Goal: Complete application form

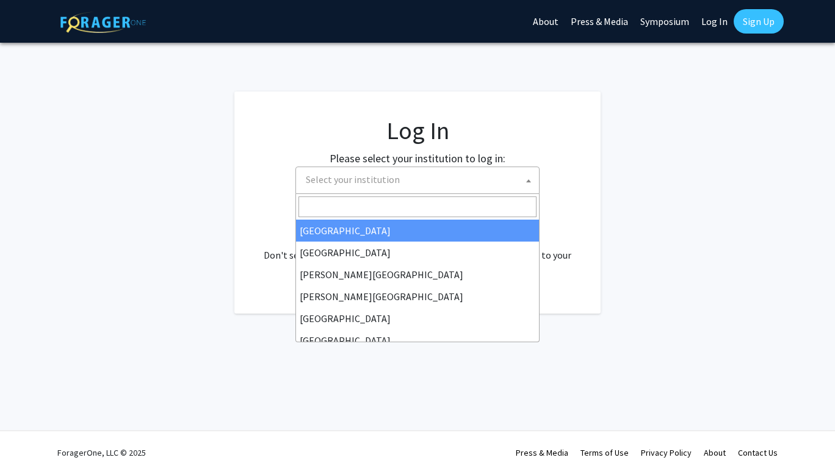
click at [329, 176] on span "Select your institution" at bounding box center [353, 179] width 94 height 12
select select "34"
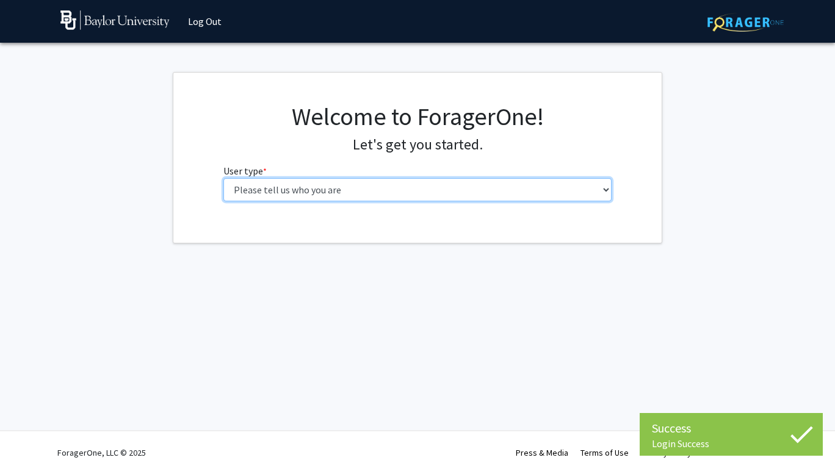
click at [417, 190] on select "Please tell us who you are Undergraduate Student Master's Student Doctoral Cand…" at bounding box center [417, 189] width 389 height 23
select select "1: undergrad"
click at [223, 178] on select "Please tell us who you are Undergraduate Student Master's Student Doctoral Cand…" at bounding box center [417, 189] width 389 height 23
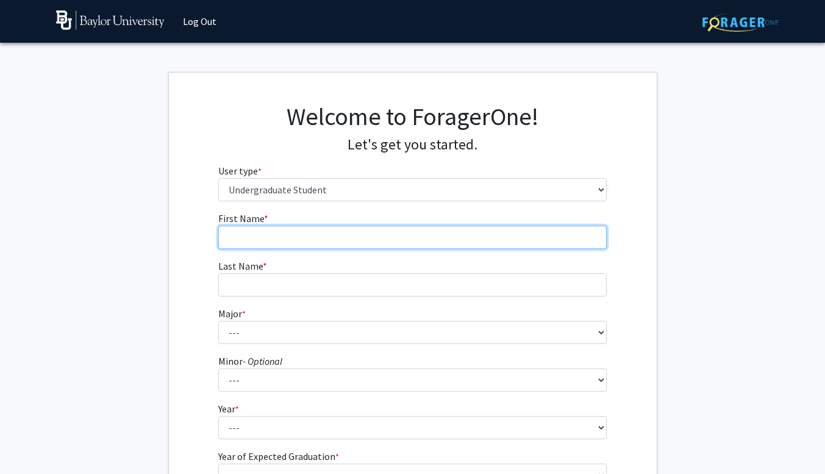
click at [397, 232] on input "First Name * required" at bounding box center [412, 237] width 389 height 23
type input "Elijah"
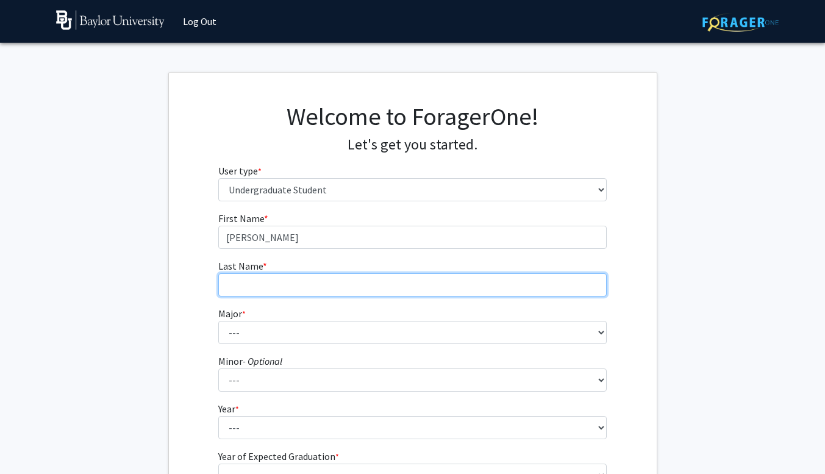
type input "Nahandast"
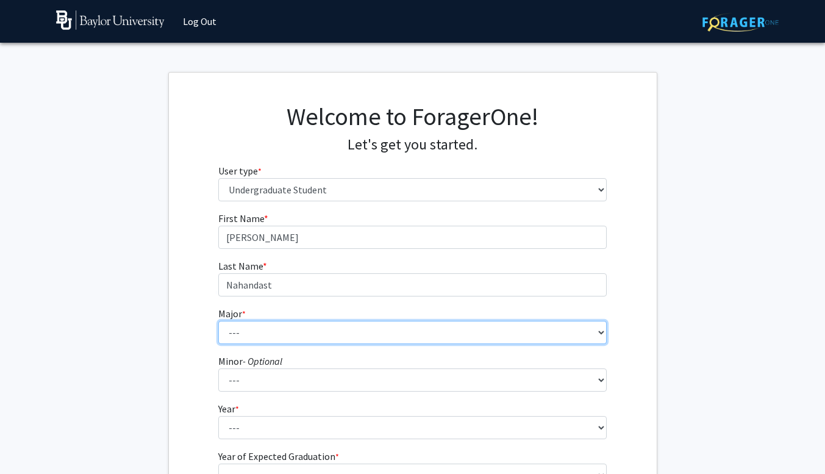
click at [342, 333] on select "--- Accounting American Studies Anthropology Apparel Design & Product Developme…" at bounding box center [412, 332] width 389 height 23
select select "64: 2729"
click at [218, 321] on select "--- Accounting American Studies Anthropology Apparel Design & Product Developme…" at bounding box center [412, 332] width 389 height 23
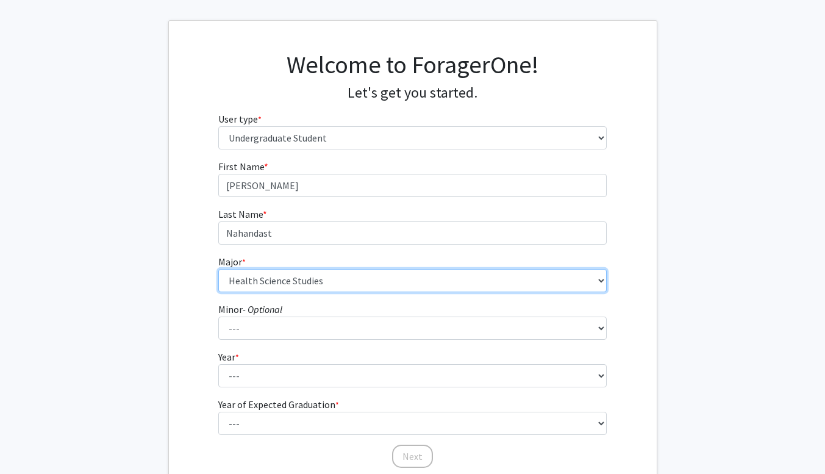
scroll to position [52, 0]
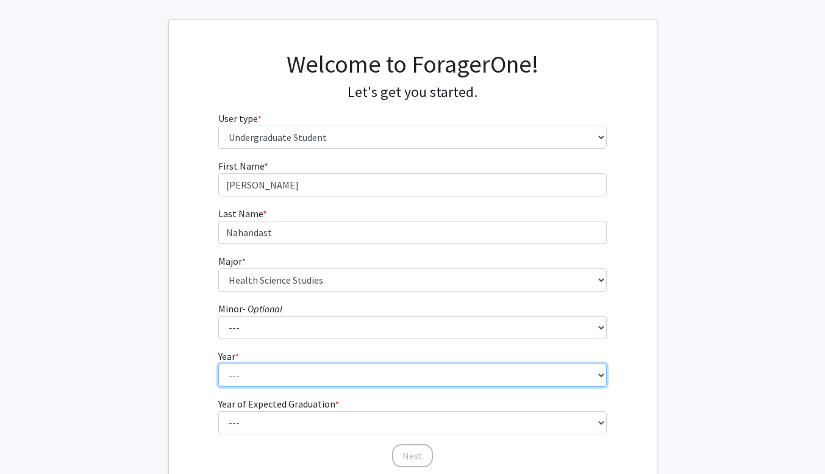
click at [346, 373] on select "--- First-year Sophomore Junior Senior Postbaccalaureate Certificate" at bounding box center [412, 375] width 389 height 23
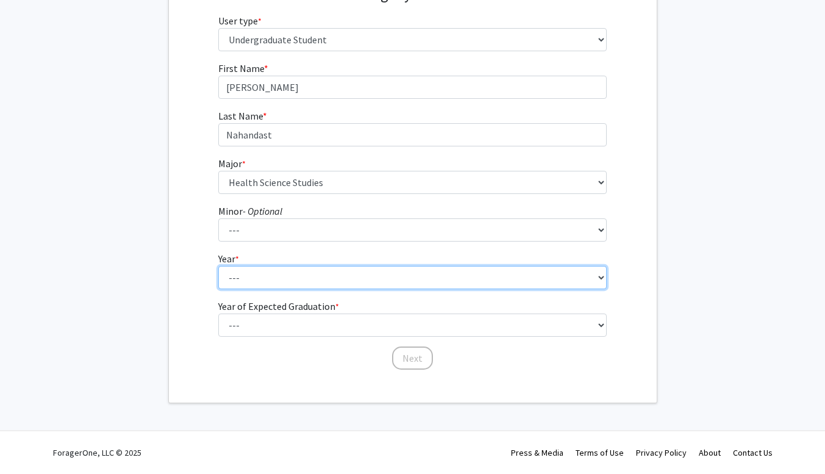
click at [314, 271] on select "--- First-year Sophomore Junior Senior Postbaccalaureate Certificate" at bounding box center [412, 277] width 389 height 23
select select "4: senior"
click at [218, 266] on select "--- First-year Sophomore Junior Senior Postbaccalaureate Certificate" at bounding box center [412, 277] width 389 height 23
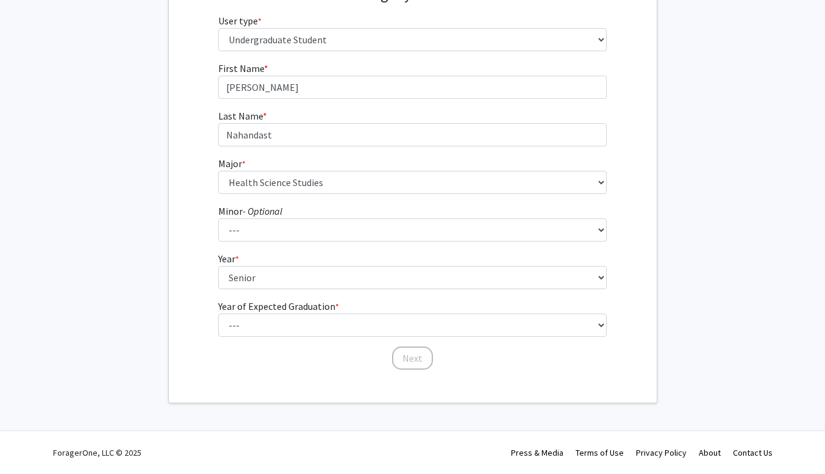
click at [263, 374] on div "Welcome to ForagerOne! Let's get you started. User type * required Please tell …" at bounding box center [413, 163] width 488 height 480
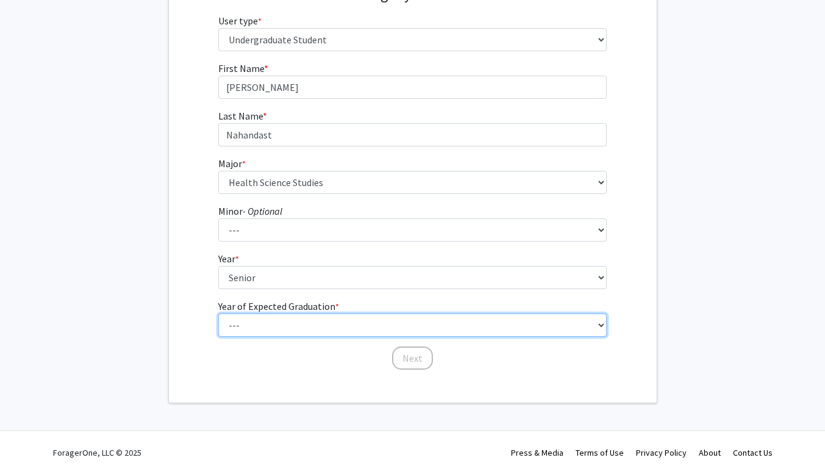
click at [290, 324] on select "--- 2025 2026 2027 2028 2029 2030 2031 2032 2033 2034" at bounding box center [412, 325] width 389 height 23
select select "2: 2026"
click at [218, 314] on select "--- 2025 2026 2027 2028 2029 2030 2031 2032 2033 2034" at bounding box center [412, 325] width 389 height 23
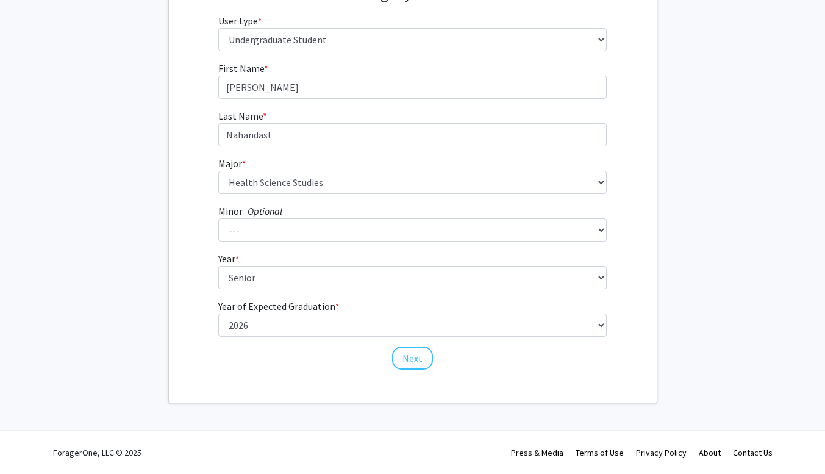
click at [328, 362] on div "First Name * required Elijah Last Name * required Nahandast Major * required --…" at bounding box center [412, 216] width 407 height 310
click at [420, 361] on button "Next" at bounding box center [412, 357] width 41 height 23
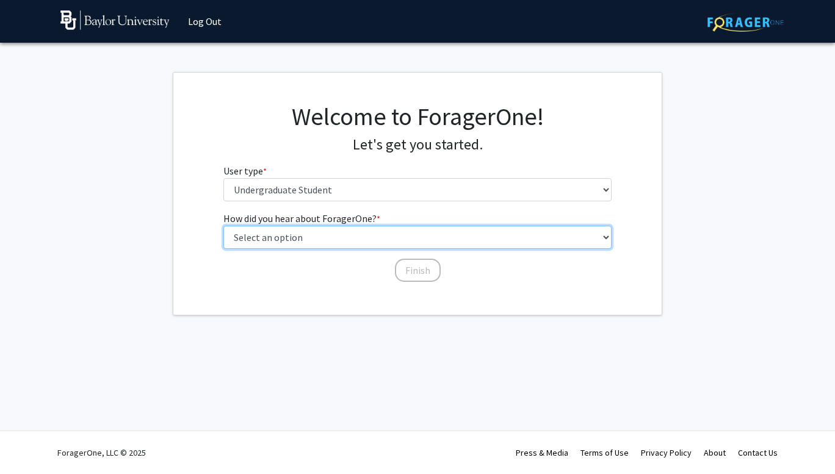
click at [382, 235] on select "Select an option Peer/student recommendation Faculty/staff recommendation Unive…" at bounding box center [417, 237] width 389 height 23
select select "4: university_email"
click at [223, 226] on select "Select an option Peer/student recommendation Faculty/staff recommendation Unive…" at bounding box center [417, 237] width 389 height 23
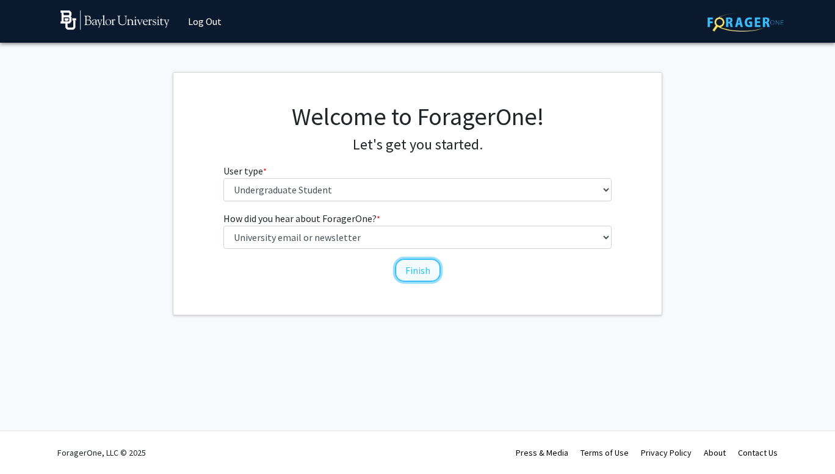
click at [418, 259] on button "Finish" at bounding box center [418, 270] width 46 height 23
